Goal: Find specific page/section: Find specific page/section

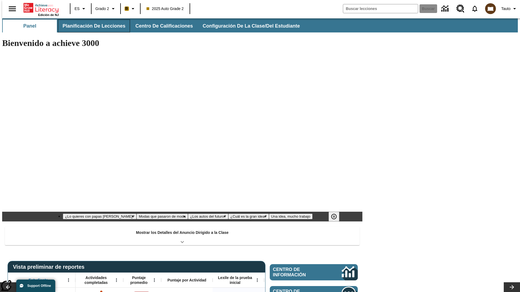
click at [91, 26] on button "Planificación de lecciones" at bounding box center [94, 25] width 72 height 13
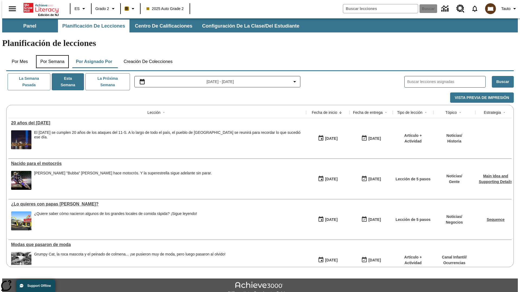
click at [51, 55] on button "Por semana" at bounding box center [52, 61] width 33 height 13
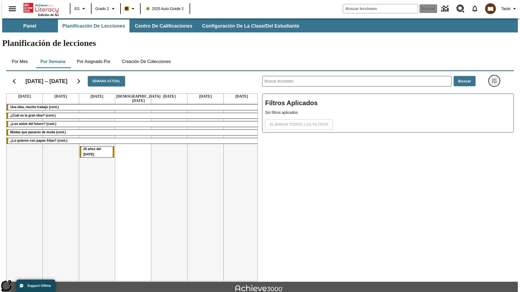
click at [496, 78] on icon "Menú lateral de filtros" at bounding box center [494, 80] width 5 height 5
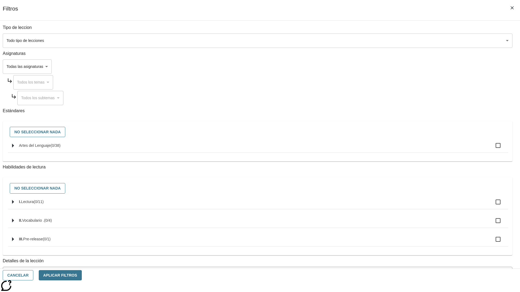
click at [390, 261] on body "Saltar al contenido principal Edición de NJ ES Grado 2 B 2025 Auto Grade 2 Busc…" at bounding box center [259, 167] width 515 height 299
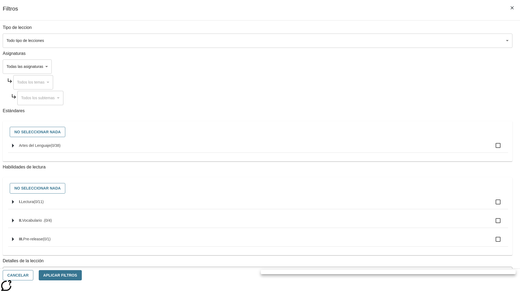
scroll to position [152, 0]
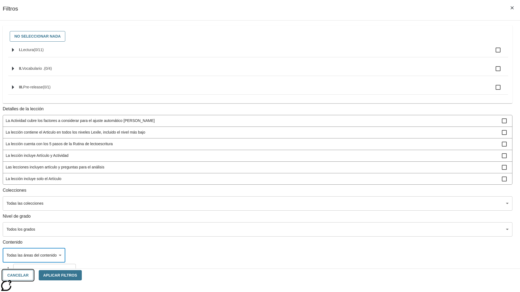
click at [33, 276] on button "Cancelar" at bounding box center [18, 275] width 31 height 11
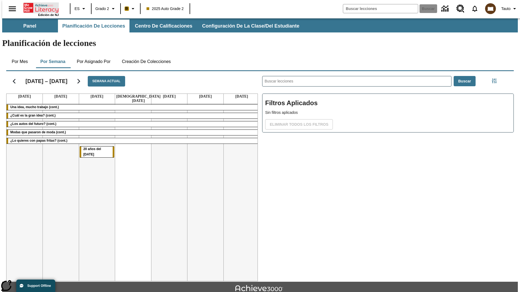
click at [39, 7] on icon "Portada" at bounding box center [42, 7] width 36 height 11
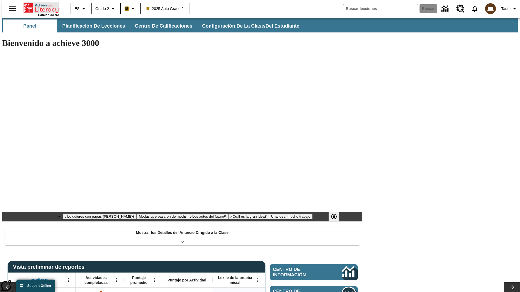
type input "-1"
click at [91, 26] on button "Planificación de lecciones" at bounding box center [94, 25] width 72 height 13
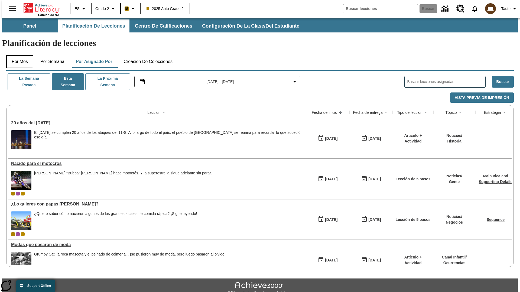
click at [18, 55] on button "Por mes" at bounding box center [19, 61] width 27 height 13
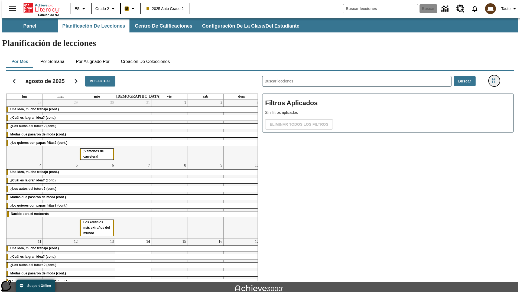
click at [496, 78] on icon "Menú lateral de filtros" at bounding box center [494, 80] width 5 height 5
